Goal: Task Accomplishment & Management: Manage account settings

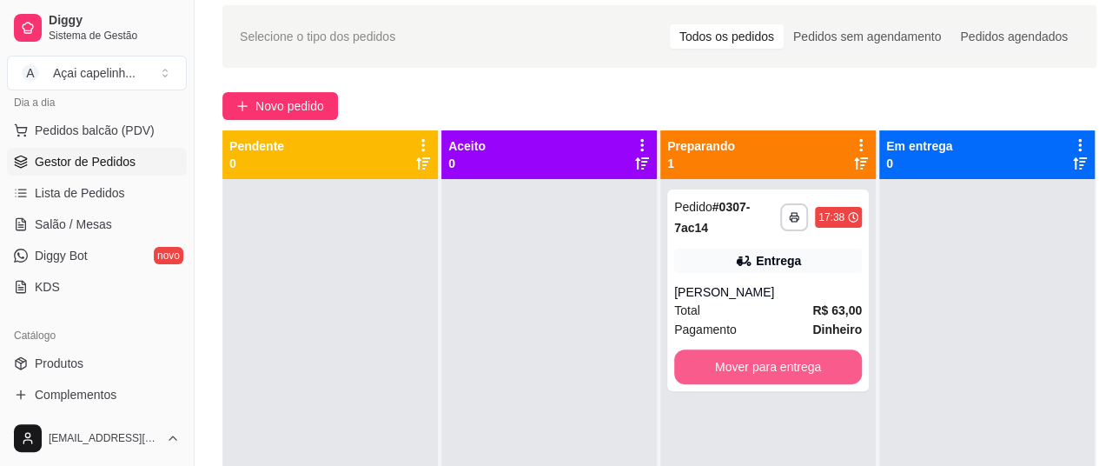
scroll to position [61, 0]
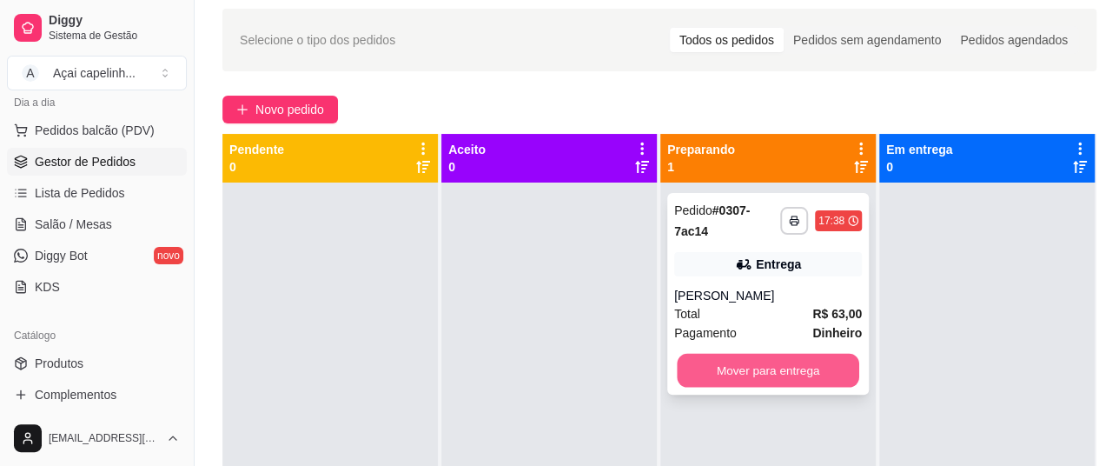
click at [732, 371] on button "Mover para entrega" at bounding box center [768, 371] width 182 height 34
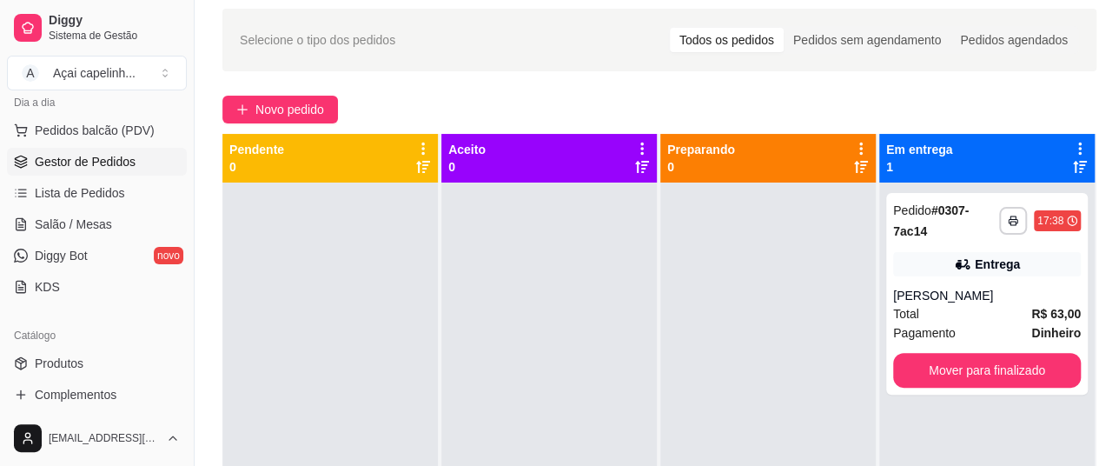
scroll to position [49, 0]
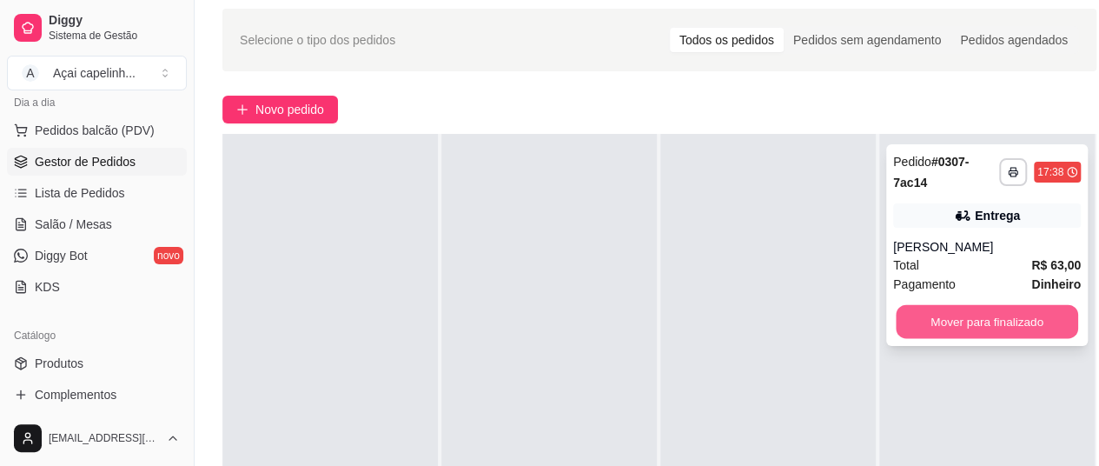
click at [980, 326] on button "Mover para finalizado" at bounding box center [987, 322] width 182 height 34
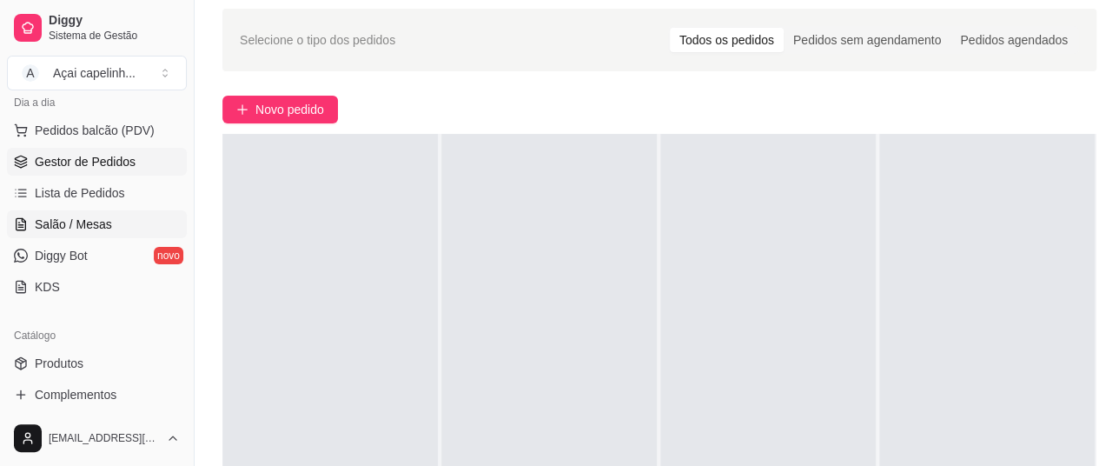
click at [85, 222] on span "Salão / Mesas" at bounding box center [73, 223] width 77 height 17
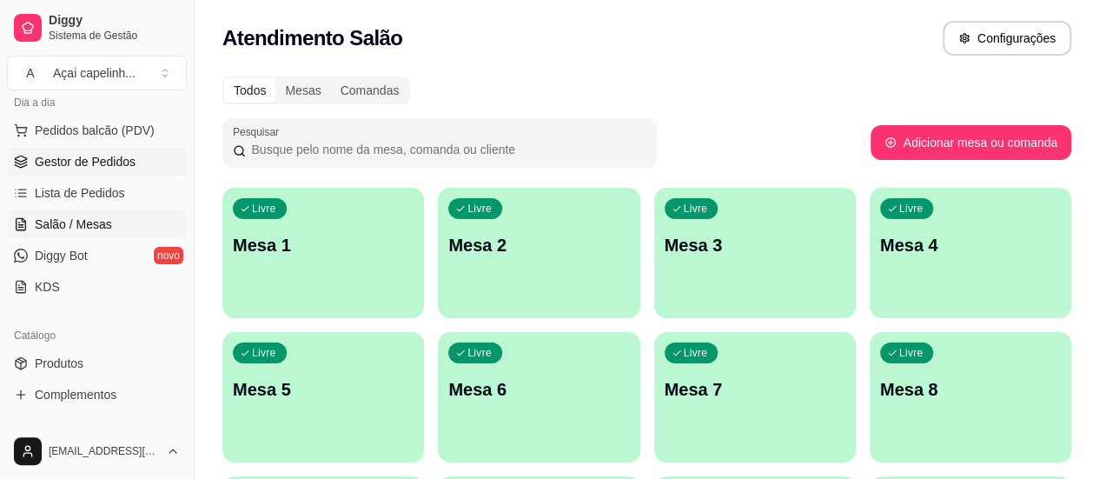
click at [101, 156] on span "Gestor de Pedidos" at bounding box center [85, 161] width 101 height 17
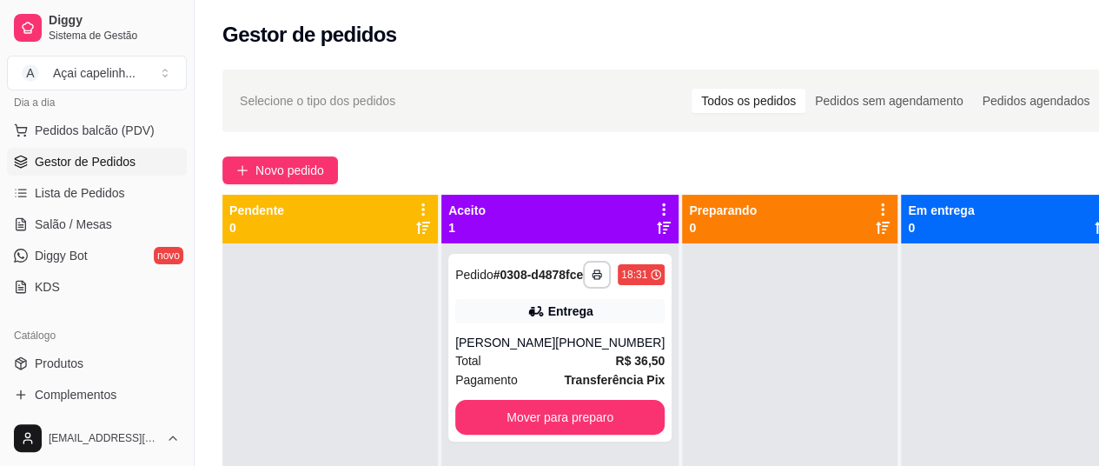
click at [589, 304] on div "**********" at bounding box center [559, 348] width 223 height 188
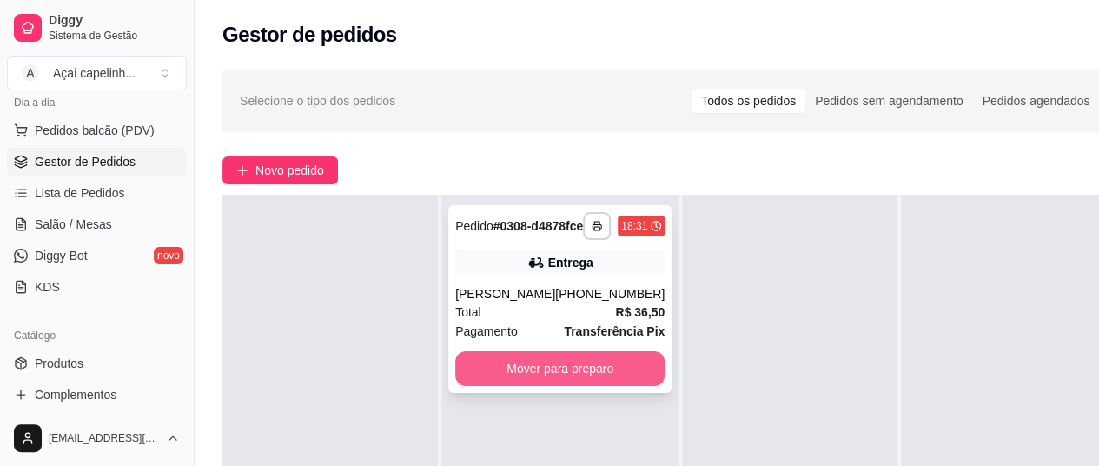
click at [573, 386] on button "Mover para preparo" at bounding box center [559, 368] width 209 height 35
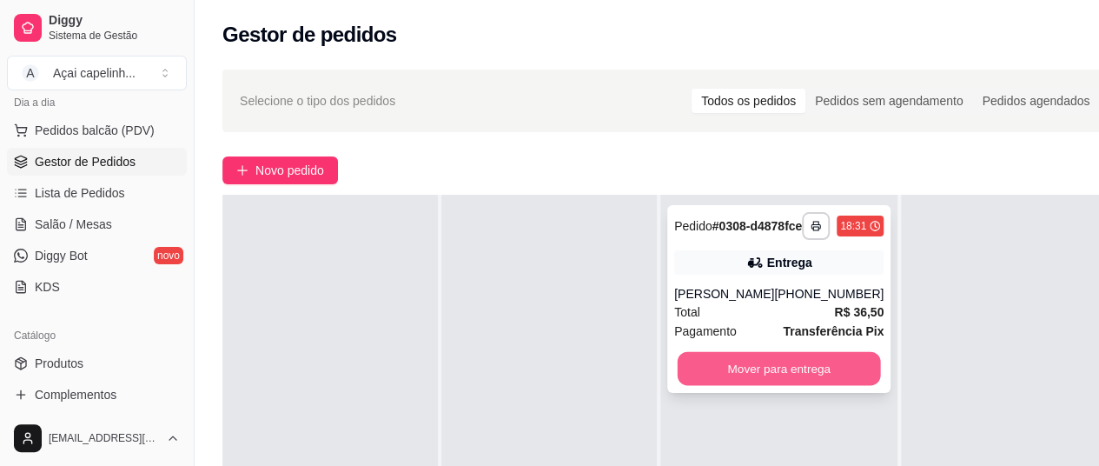
click at [738, 386] on button "Mover para entrega" at bounding box center [779, 369] width 203 height 34
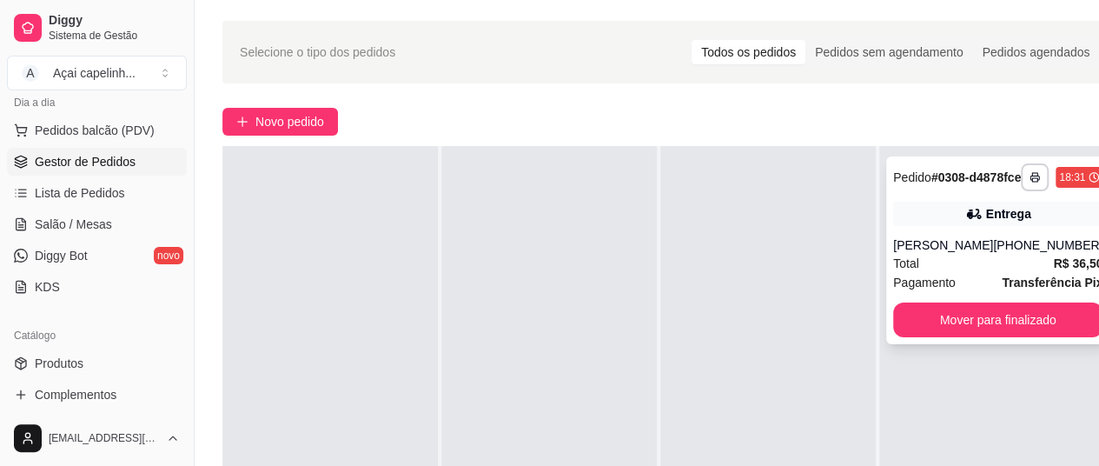
scroll to position [87, 0]
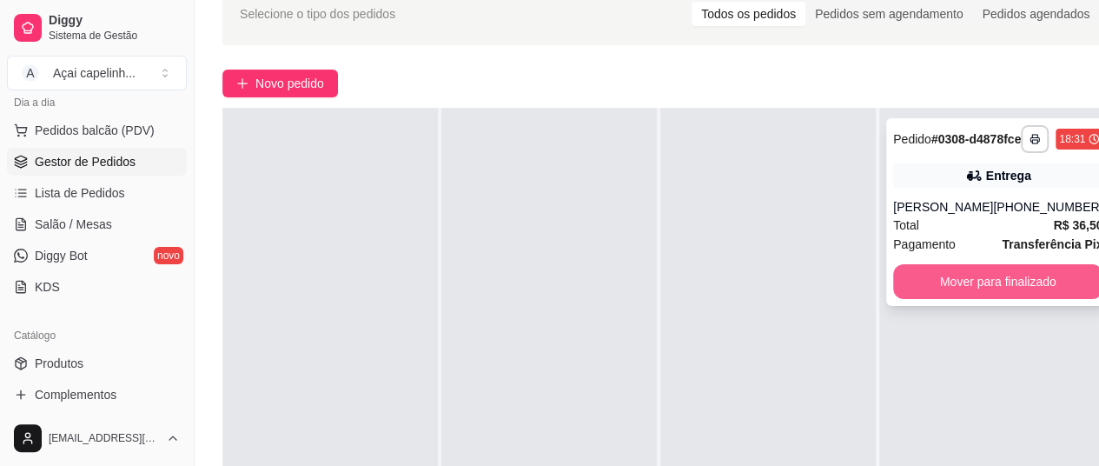
click at [1036, 299] on button "Mover para finalizado" at bounding box center [997, 281] width 209 height 35
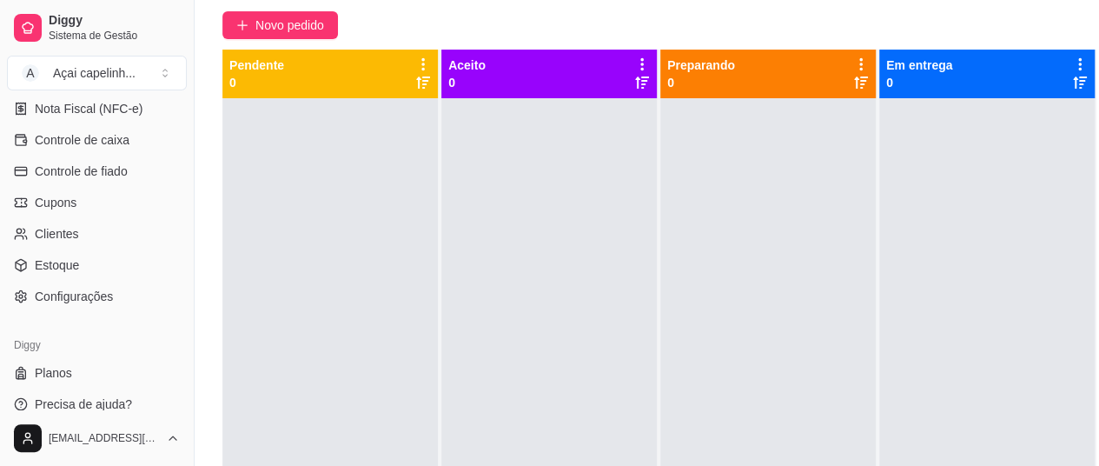
scroll to position [261, 0]
